Goal: Task Accomplishment & Management: Use online tool/utility

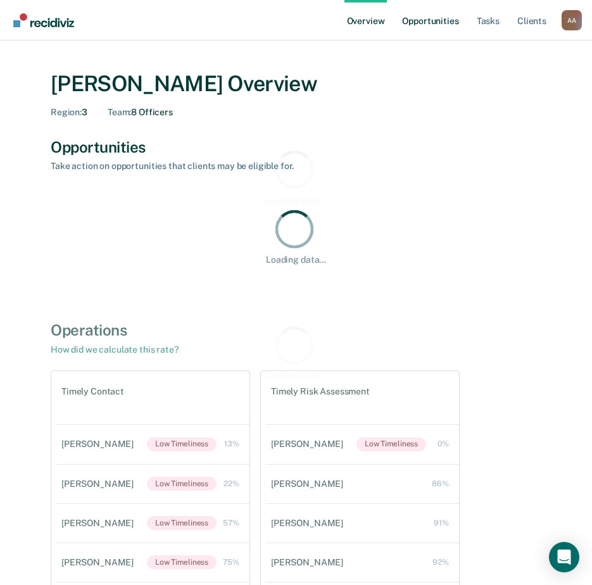
click at [432, 33] on link "Opportunities" at bounding box center [429, 20] width 61 height 40
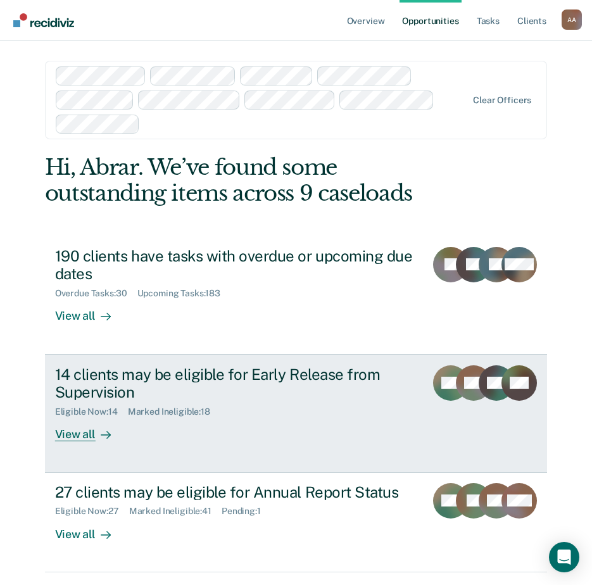
click at [70, 426] on div "View all" at bounding box center [90, 429] width 71 height 25
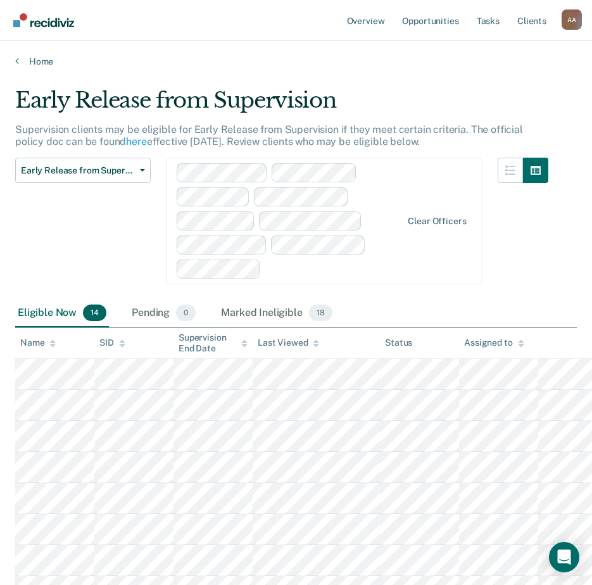
click at [516, 339] on div "Assigned to" at bounding box center [493, 342] width 59 height 11
click at [533, 304] on div "Eligible Now 14 Pending 0 Marked Ineligible 18" at bounding box center [295, 313] width 561 height 28
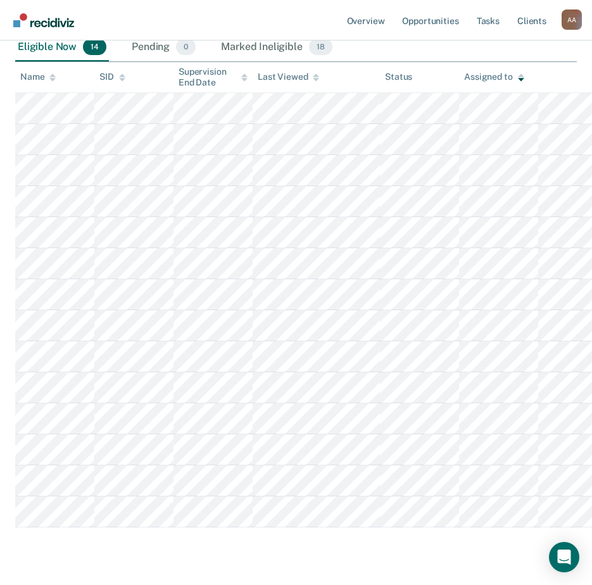
scroll to position [299, 0]
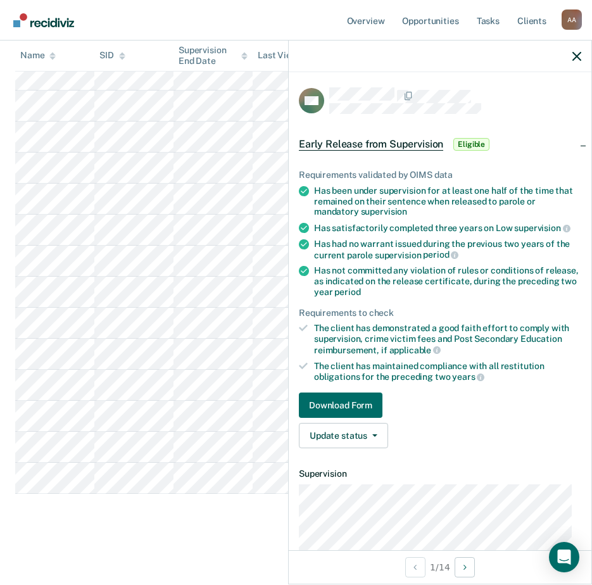
click at [580, 62] on div at bounding box center [439, 56] width 302 height 32
click at [571, 51] on div at bounding box center [439, 56] width 302 height 32
click at [576, 58] on icon "button" at bounding box center [576, 56] width 9 height 9
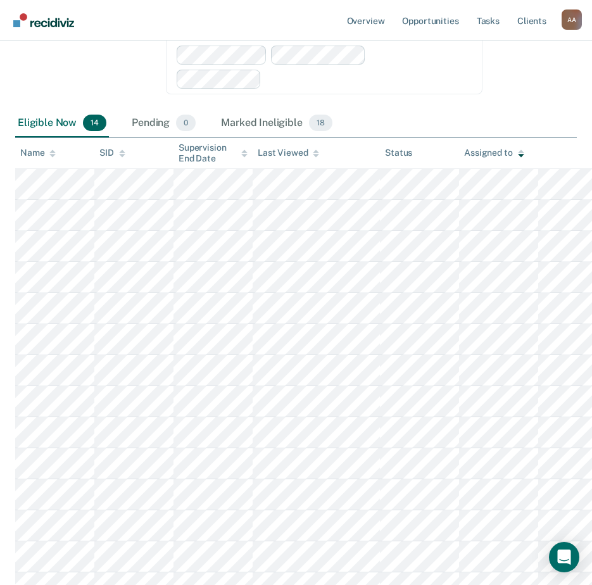
scroll to position [253, 0]
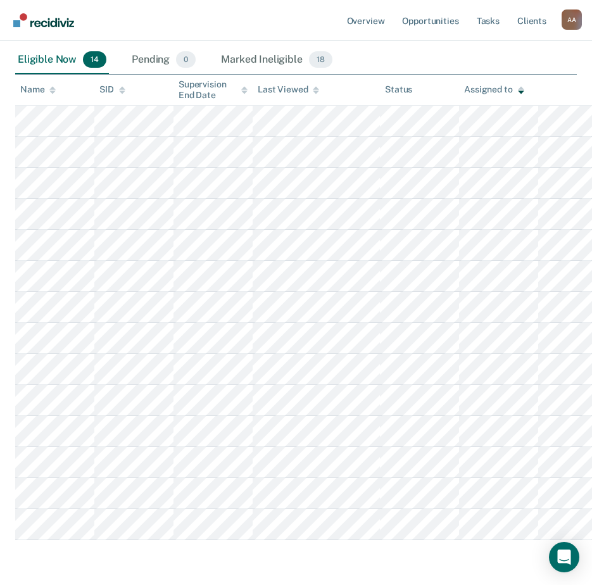
click at [370, 552] on div "Early Release from Supervision Supervision clients may be eligible for Early Re…" at bounding box center [295, 205] width 561 height 742
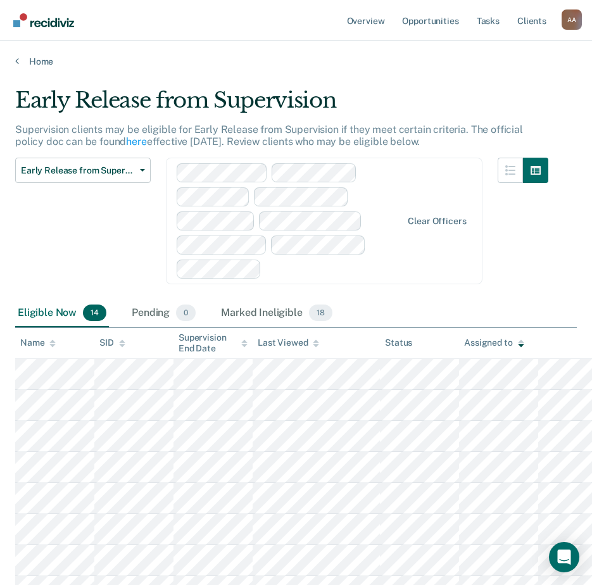
scroll to position [299, 0]
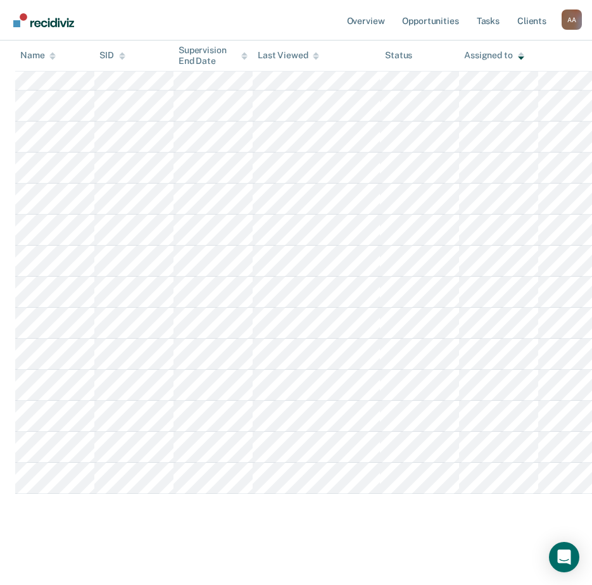
click at [392, 542] on main "Early Release from Supervision Supervision clients may be eligible for Early Re…" at bounding box center [296, 174] width 592 height 813
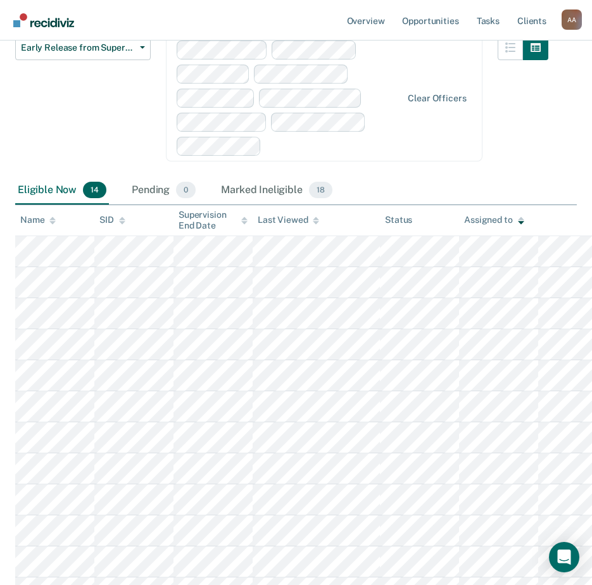
scroll to position [0, 0]
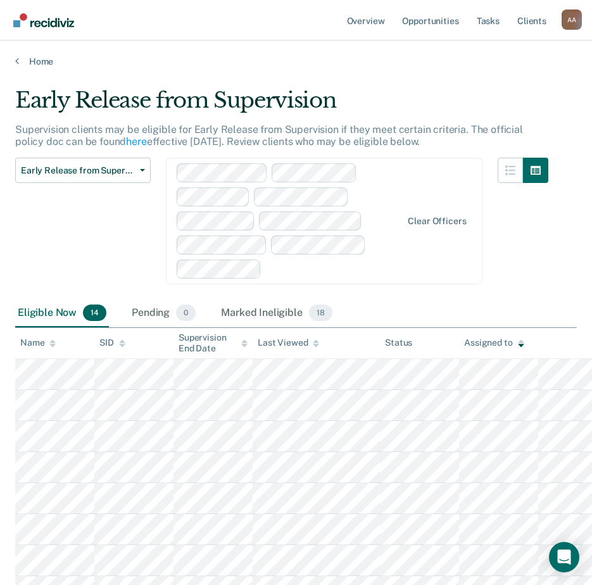
click at [519, 280] on div at bounding box center [522, 229] width 51 height 142
click at [528, 264] on div at bounding box center [522, 229] width 51 height 142
click at [112, 175] on span "Early Release from Supervision" at bounding box center [78, 170] width 114 height 11
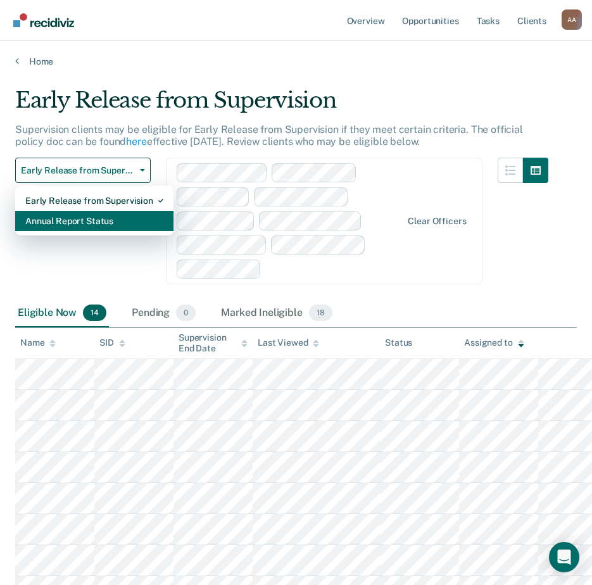
click at [109, 214] on div "Annual Report Status" at bounding box center [94, 221] width 138 height 20
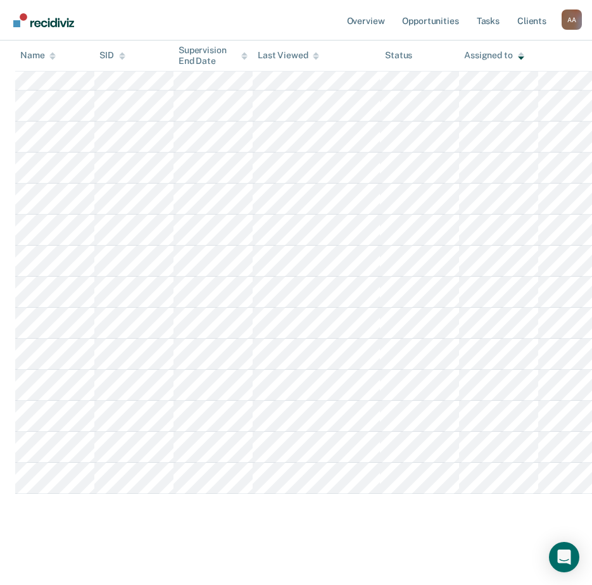
scroll to position [70, 0]
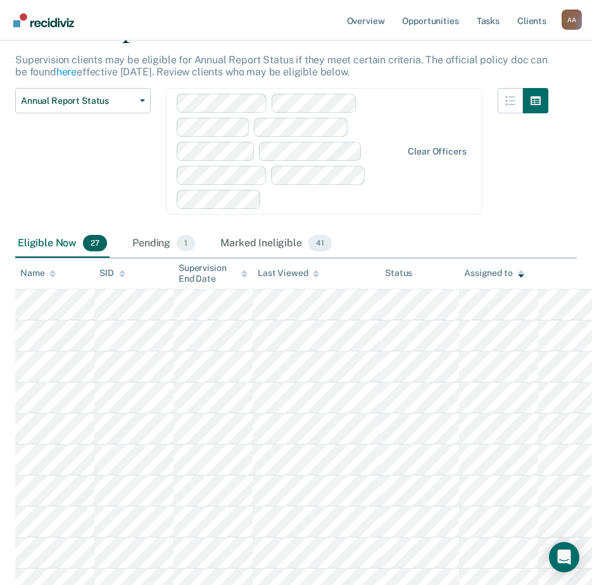
click at [533, 162] on div at bounding box center [522, 159] width 51 height 142
click at [137, 247] on div "Pending 1" at bounding box center [164, 244] width 68 height 28
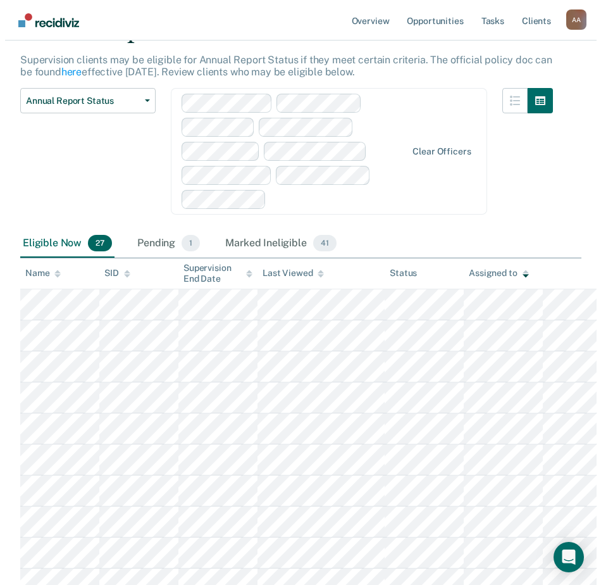
scroll to position [0, 0]
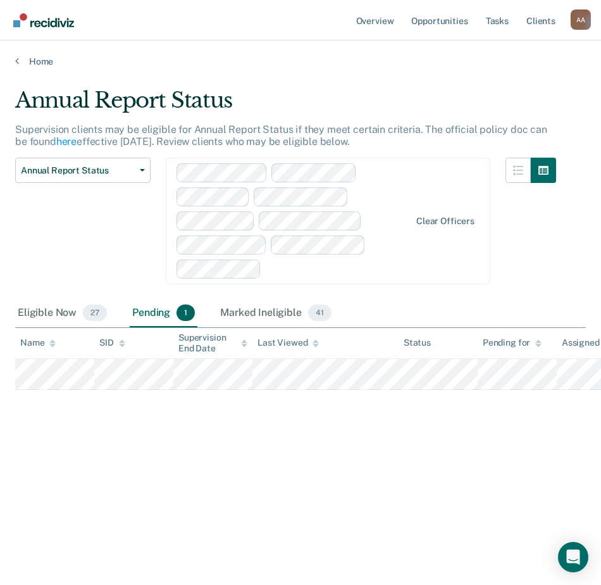
click at [104, 244] on div "Annual Report Status Early Release from Supervision Annual Report Status" at bounding box center [82, 229] width 135 height 142
click at [80, 233] on div "Annual Report Status Early Release from Supervision Annual Report Status" at bounding box center [82, 229] width 135 height 142
click at [425, 490] on div "Annual Report Status Supervision clients may be eligible for Annual Report Stat…" at bounding box center [300, 308] width 571 height 443
click at [483, 466] on div "Annual Report Status Supervision clients may be eligible for Annual Report Stat…" at bounding box center [300, 288] width 571 height 402
click at [368, 468] on div "Annual Report Status Supervision clients may be eligible for Annual Report Stat…" at bounding box center [300, 288] width 571 height 402
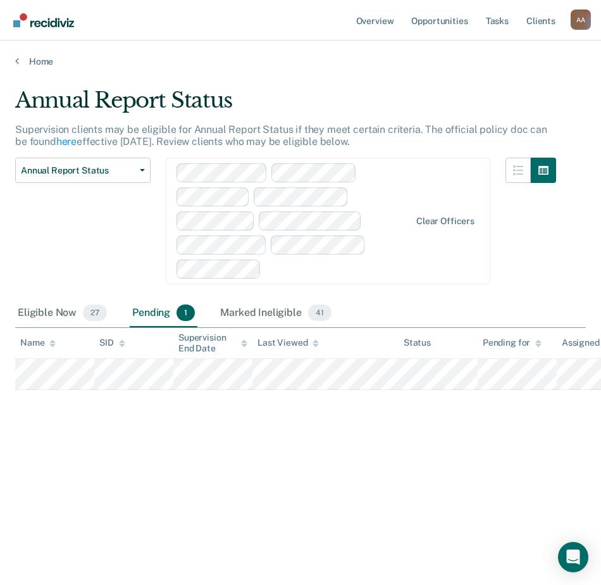
click at [411, 454] on div "Annual Report Status Supervision clients may be eligible for Annual Report Stat…" at bounding box center [300, 288] width 571 height 402
click at [280, 455] on div "Annual Report Status Supervision clients may be eligible for Annual Report Stat…" at bounding box center [300, 288] width 571 height 402
click at [287, 481] on div "Annual Report Status Supervision clients may be eligible for Annual Report Stat…" at bounding box center [300, 288] width 571 height 402
